Goal: Information Seeking & Learning: Learn about a topic

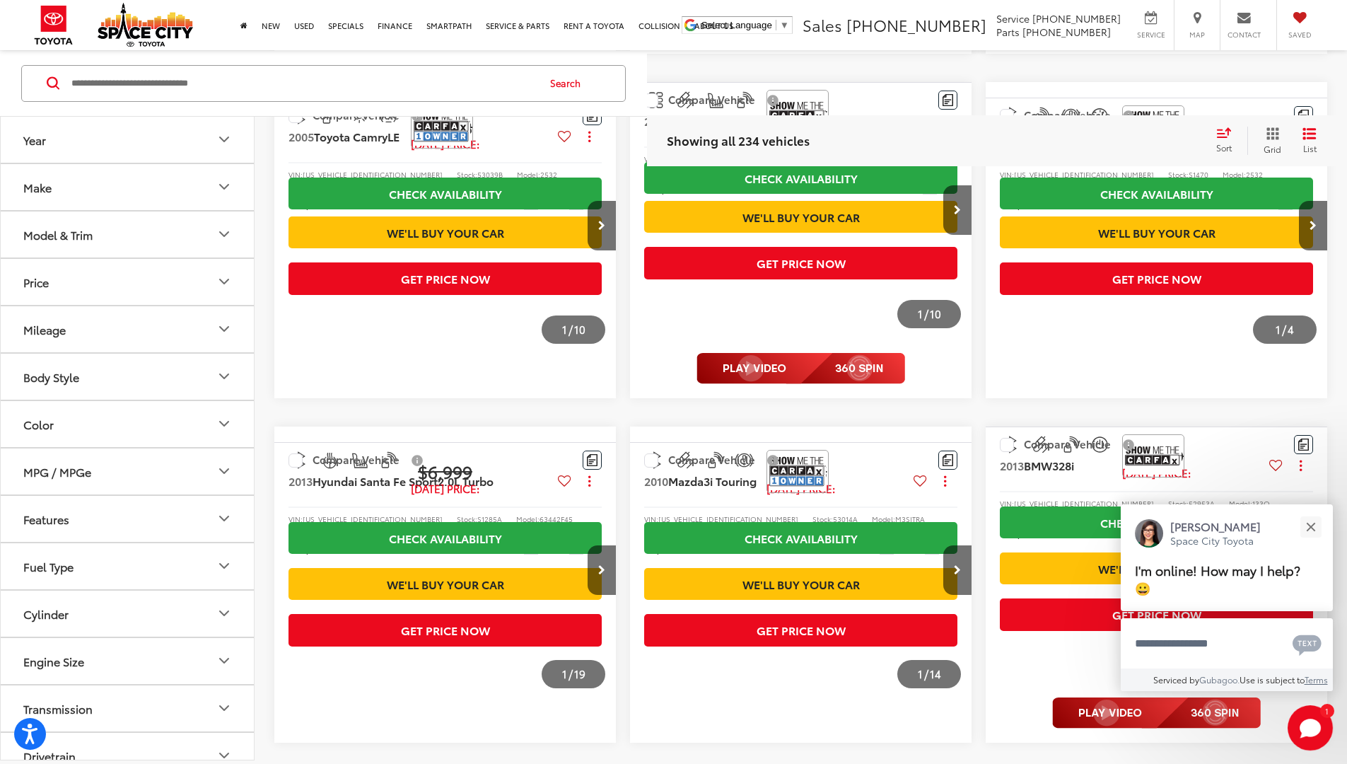
scroll to position [1056, 0]
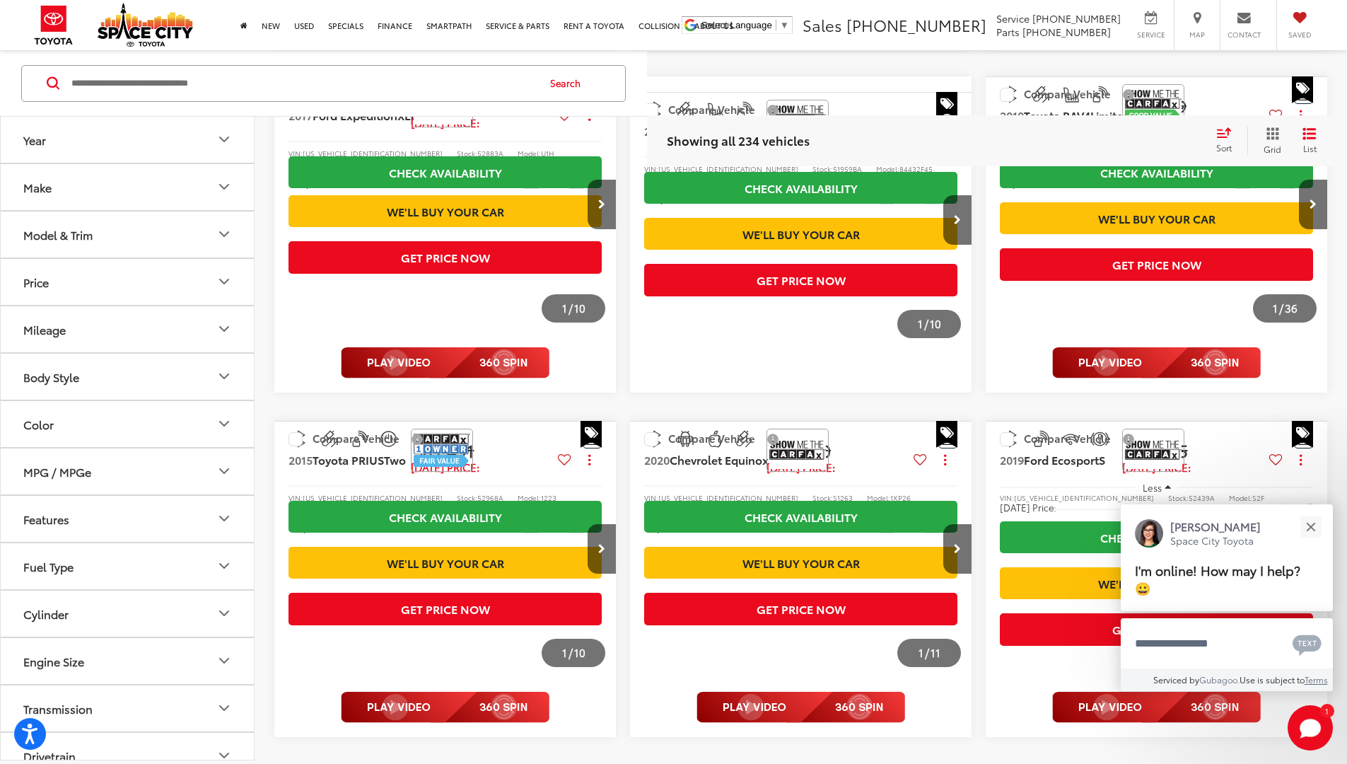
scroll to position [1056, 0]
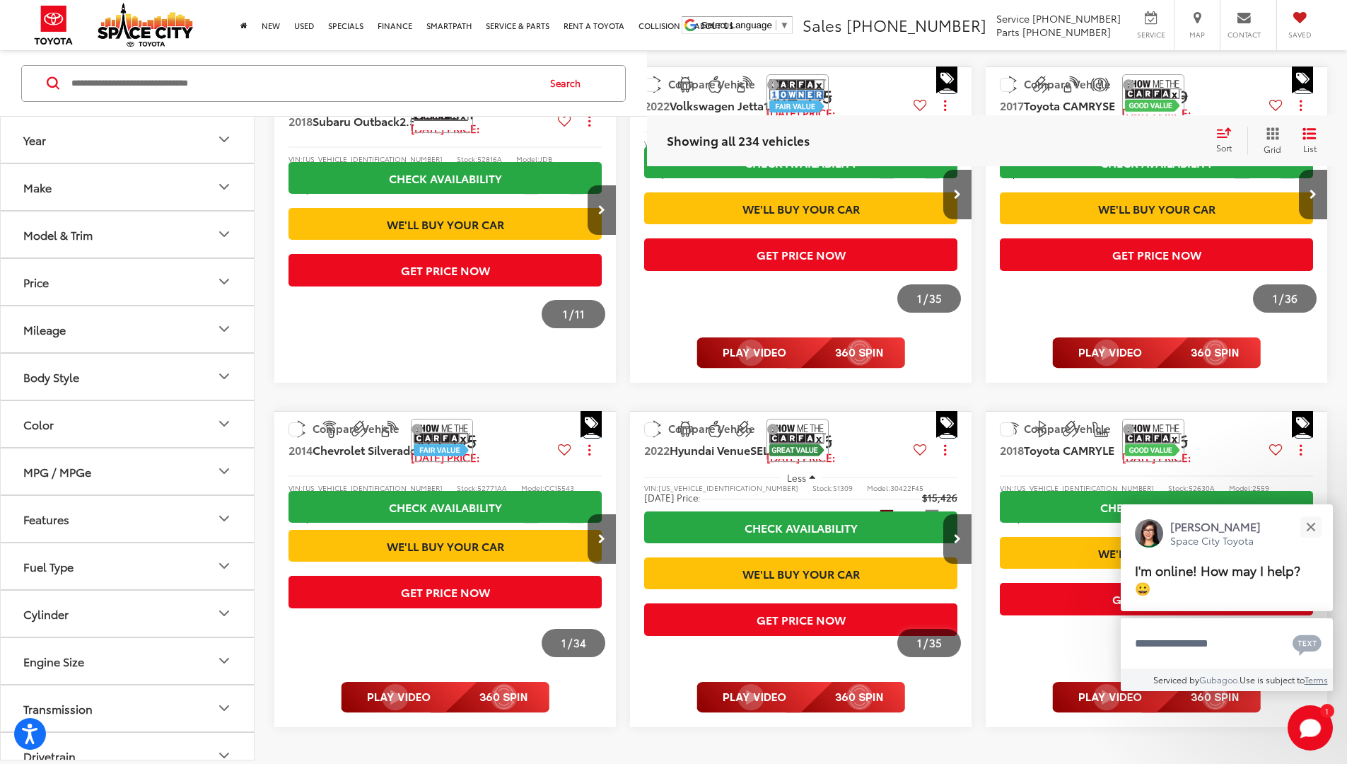
scroll to position [1076, 0]
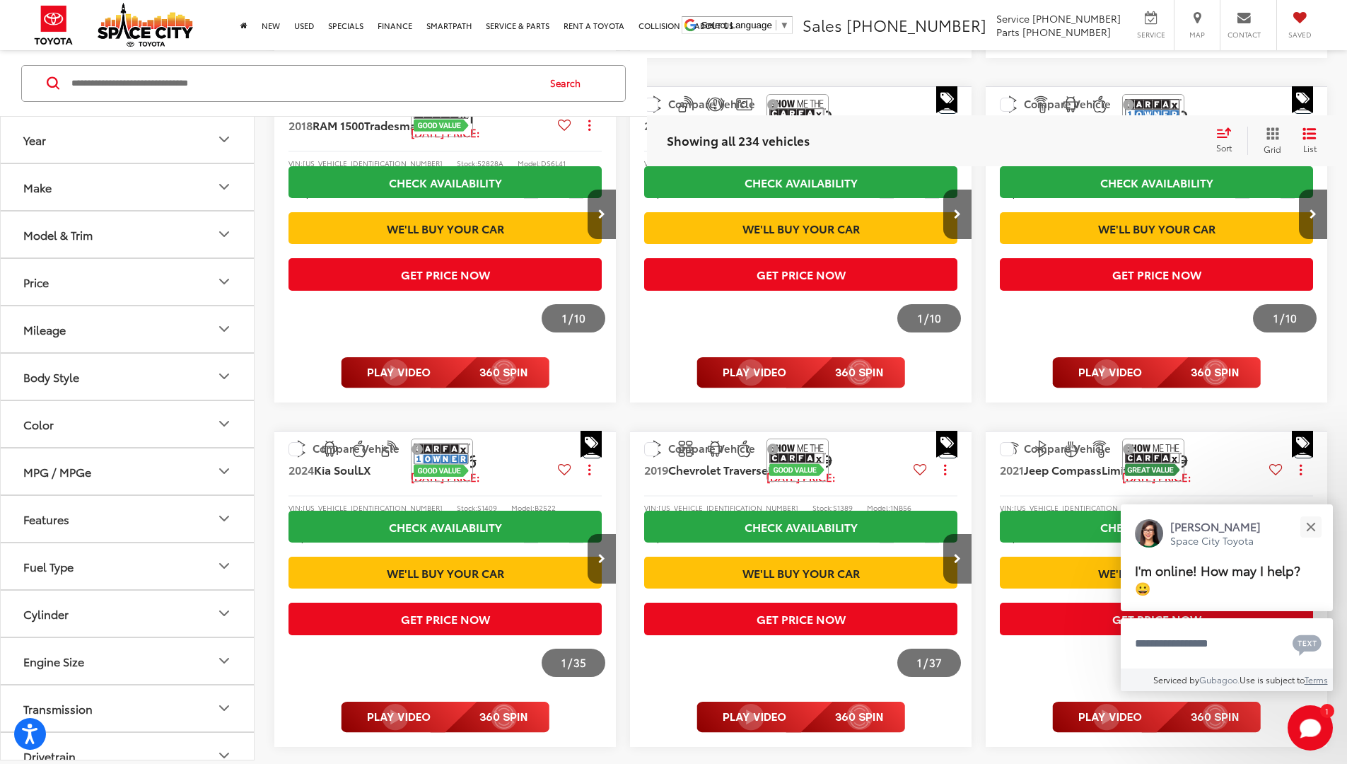
scroll to position [1035, 0]
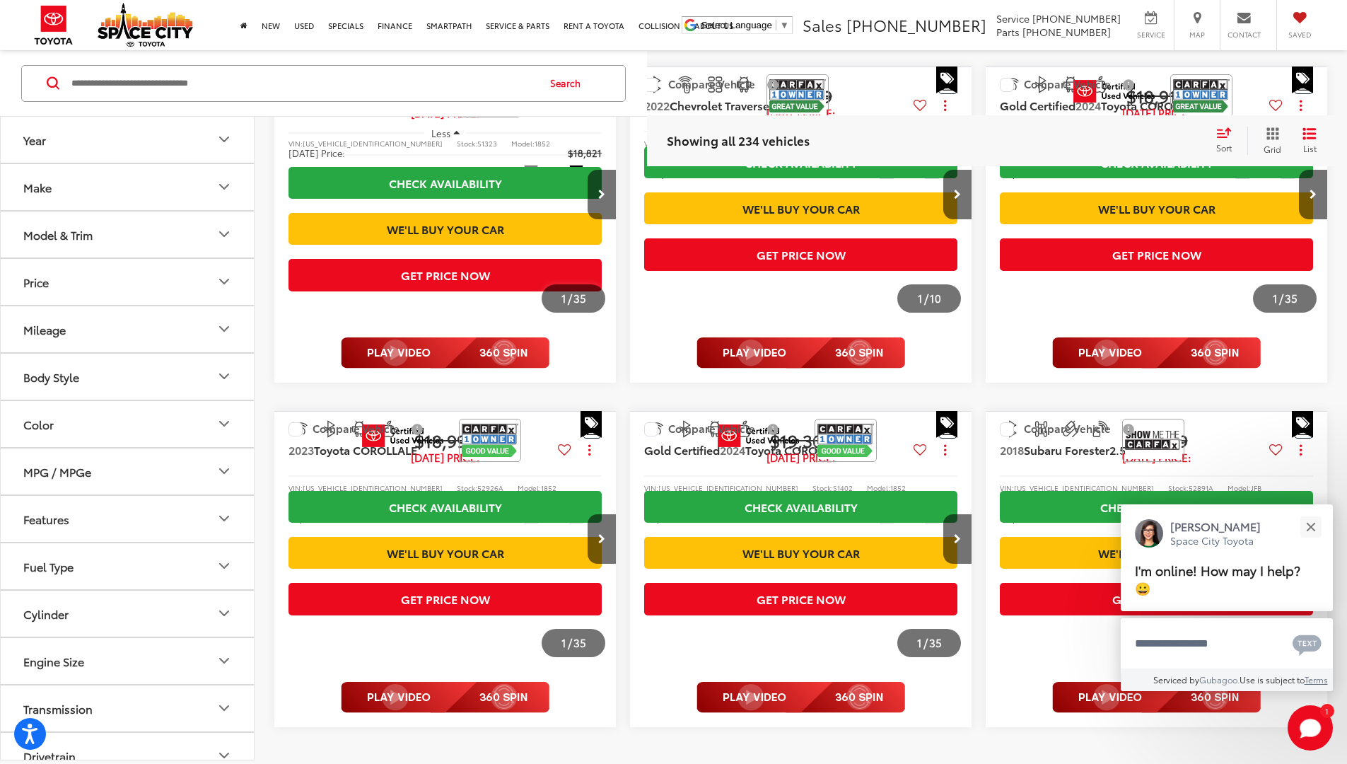
scroll to position [1076, 0]
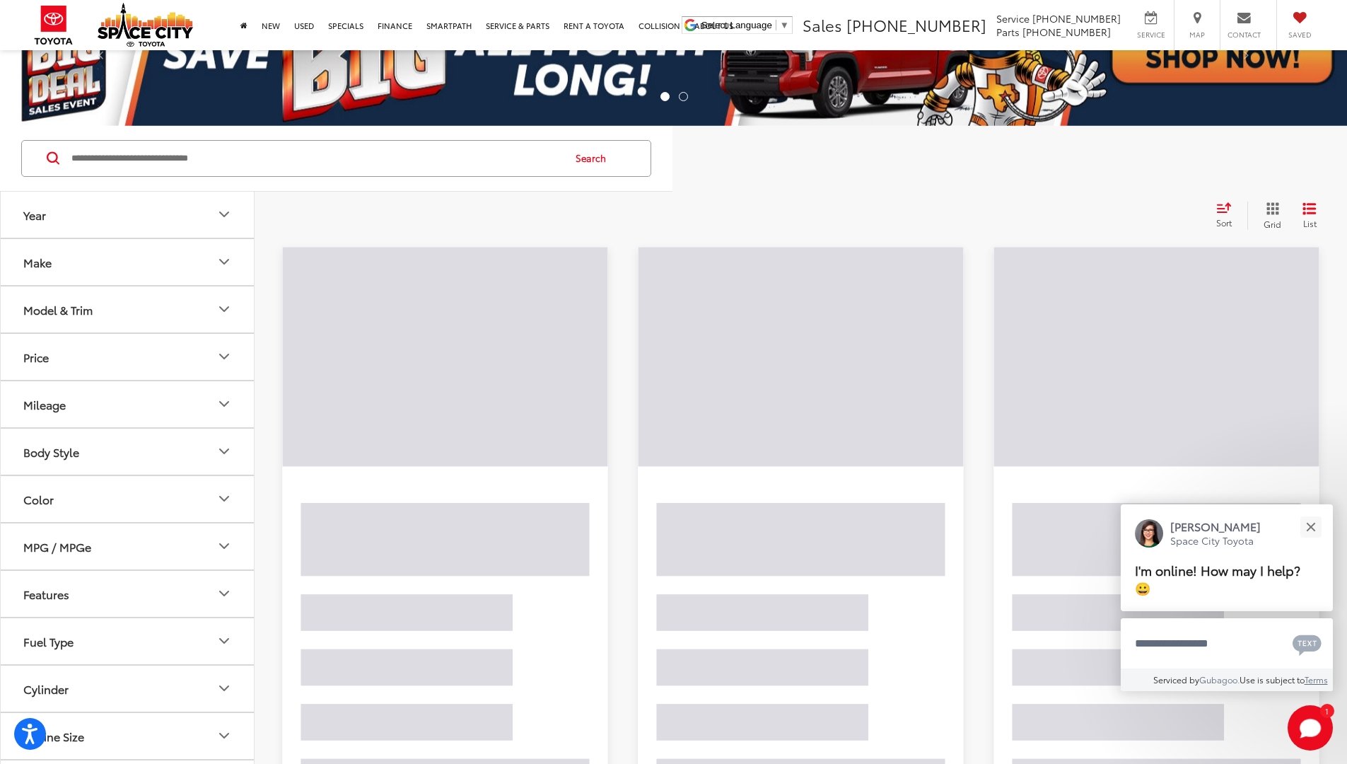
scroll to position [11, 0]
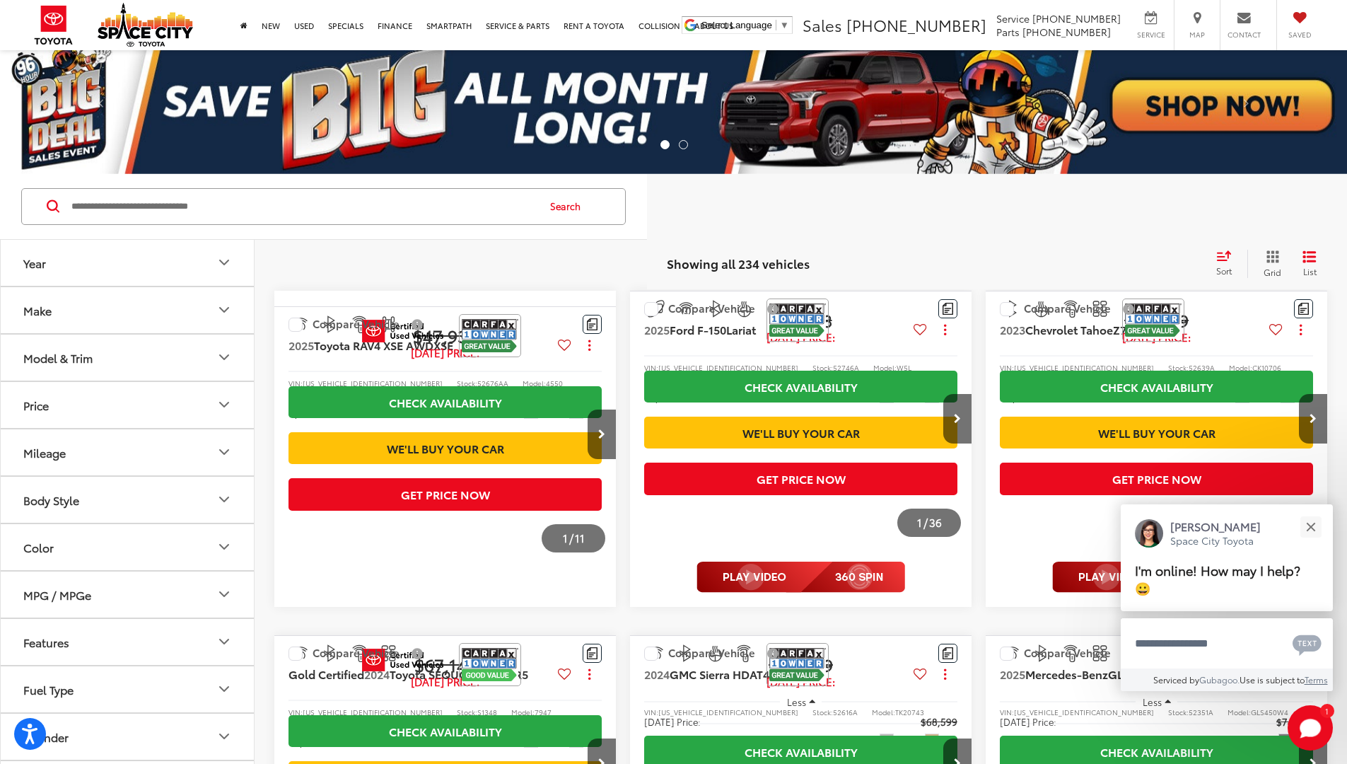
scroll to position [708, 0]
